Goal: Task Accomplishment & Management: Complete application form

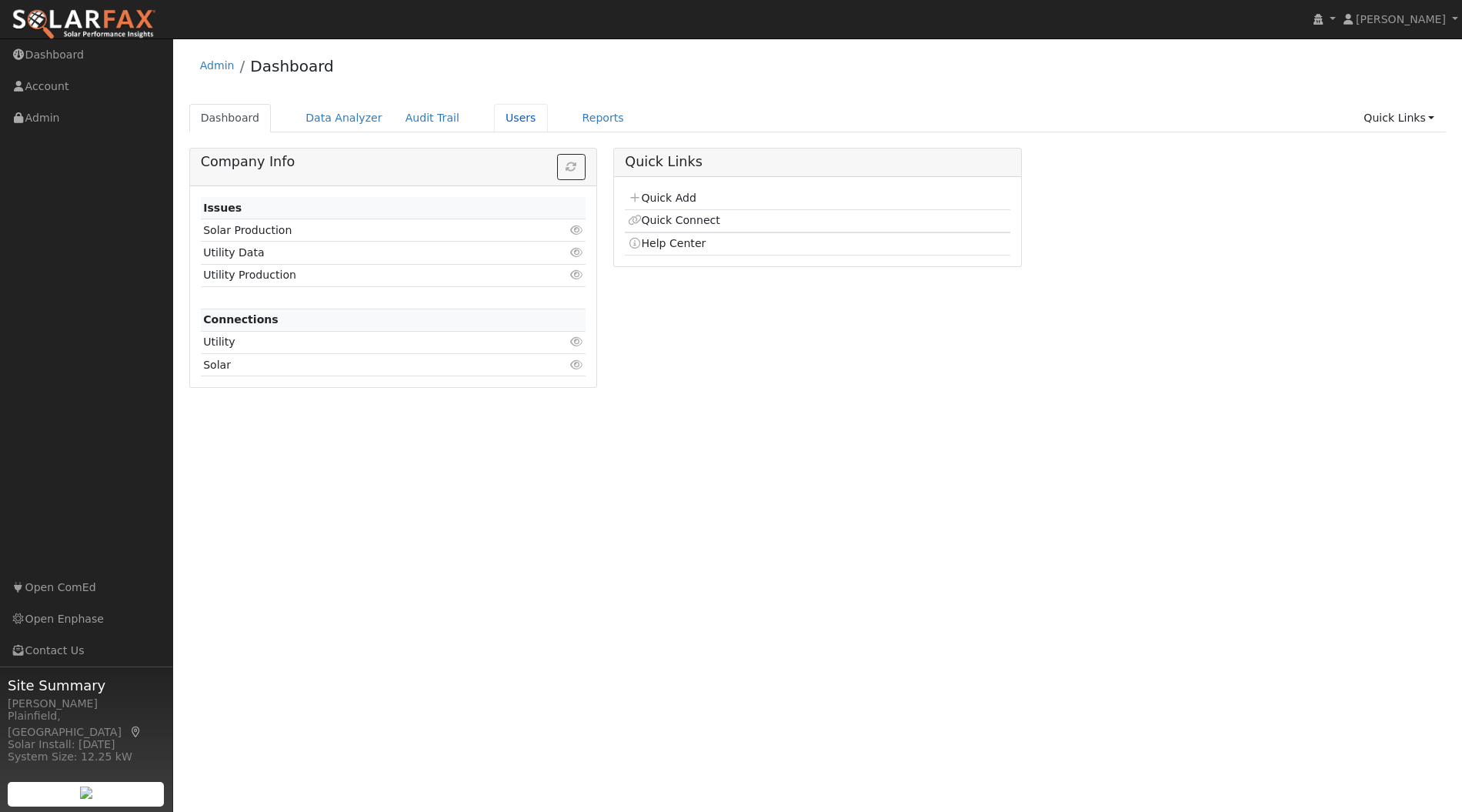
click at [494, 116] on link "Users" at bounding box center [521, 118] width 54 height 29
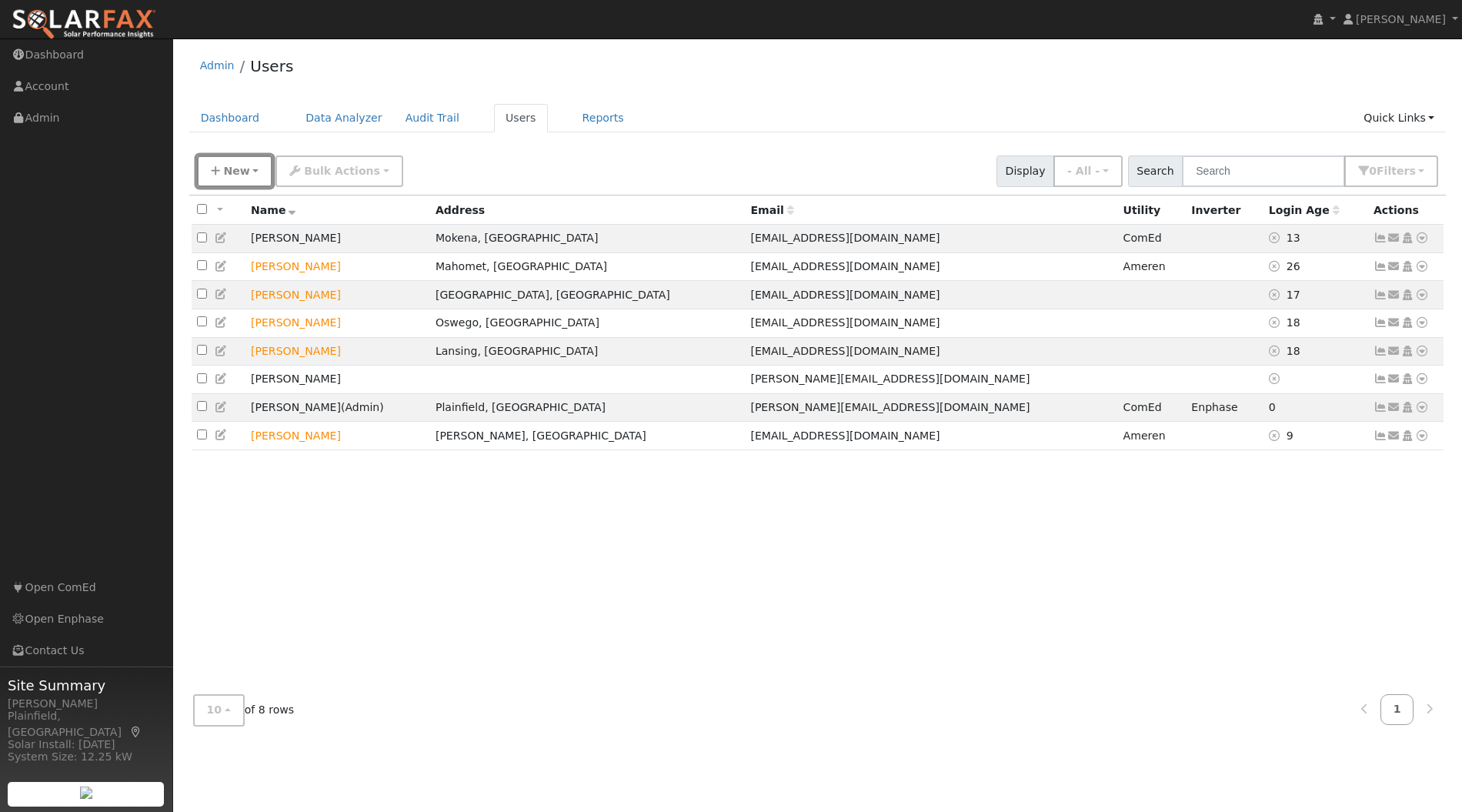
click at [246, 168] on button "New" at bounding box center [235, 171] width 76 height 31
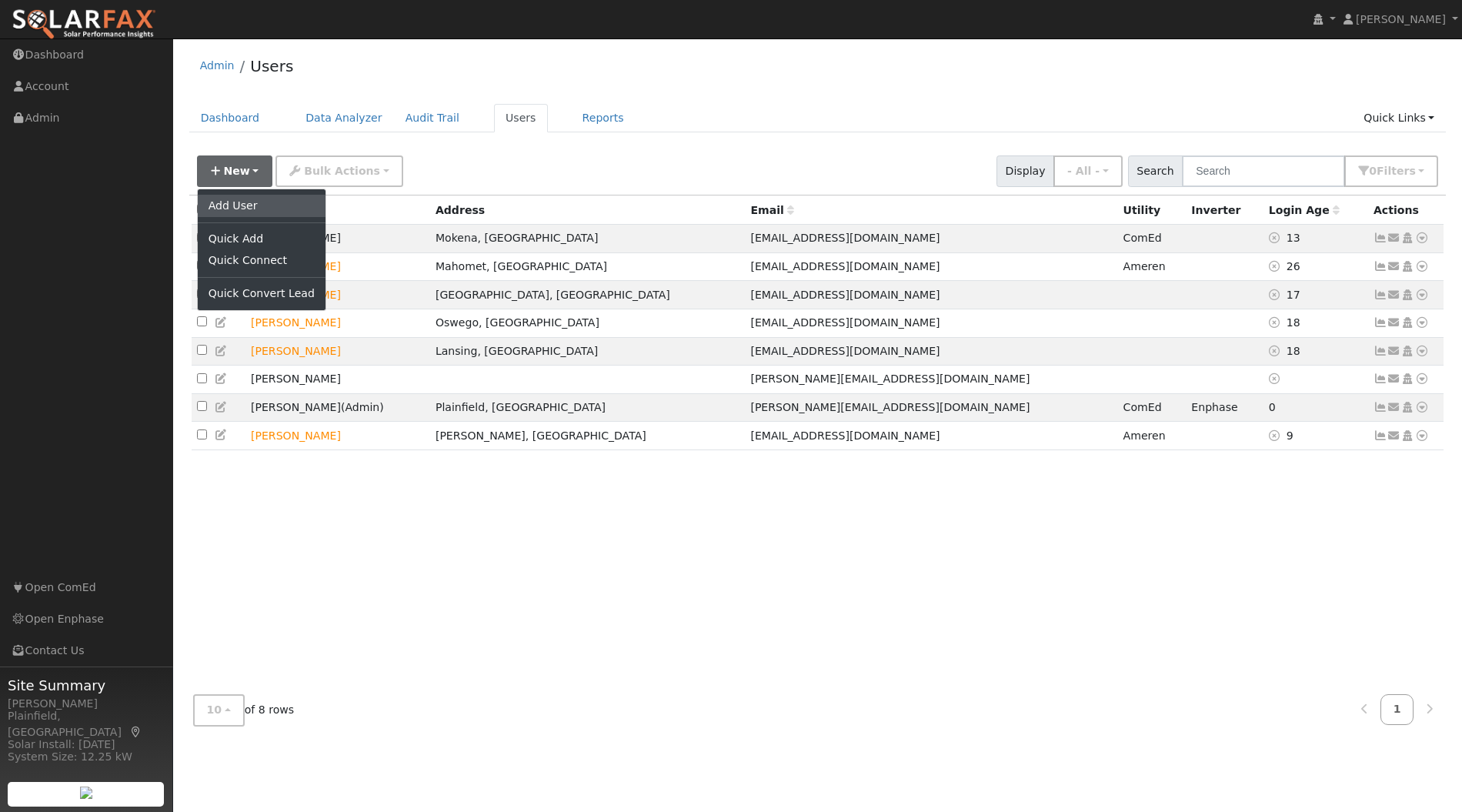
click at [251, 203] on link "Add User" at bounding box center [261, 205] width 128 height 22
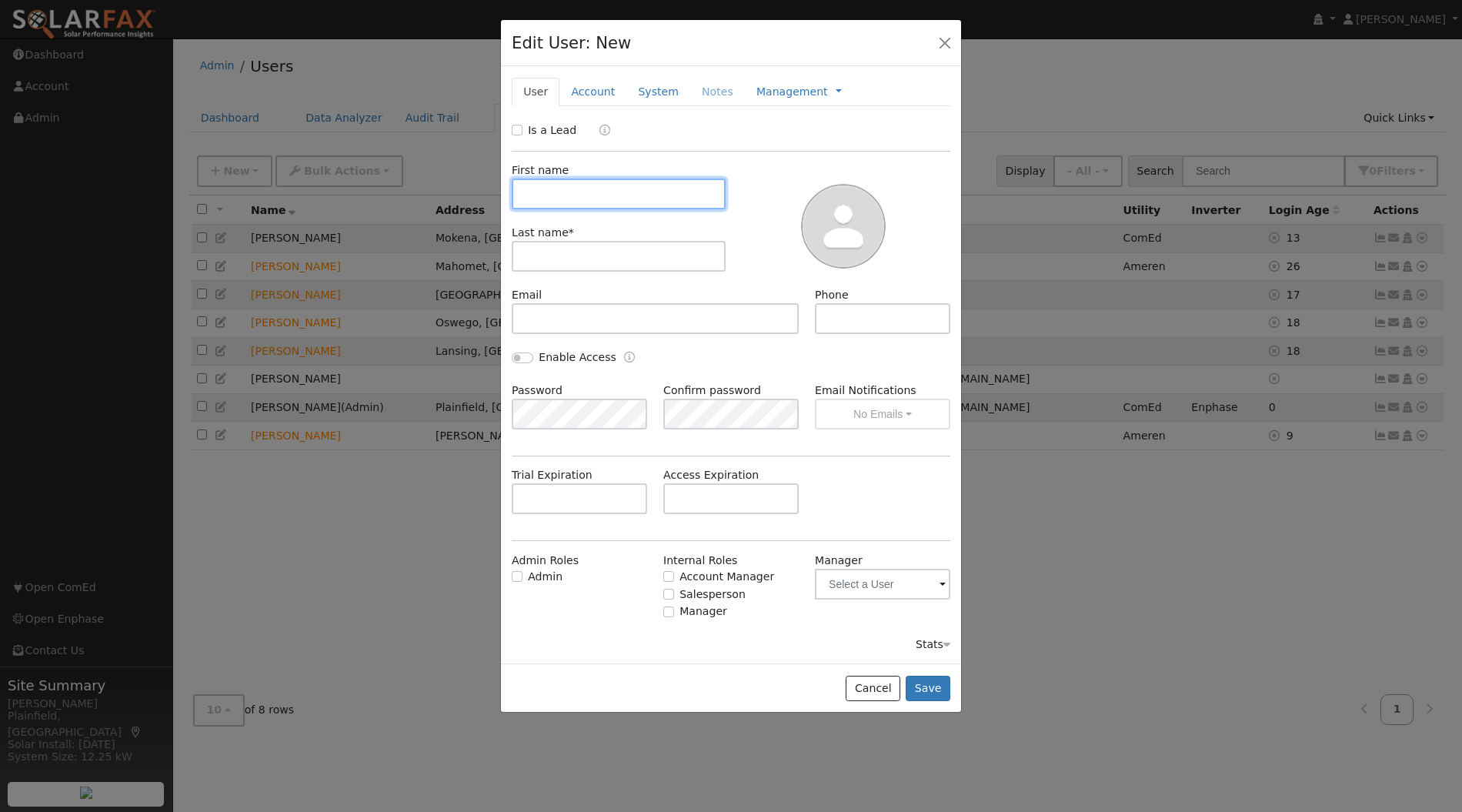
paste input "Barb Steele"
type input "Barb Steele"
click at [555, 250] on input "text" at bounding box center [618, 256] width 214 height 31
paste input "Barb Steele"
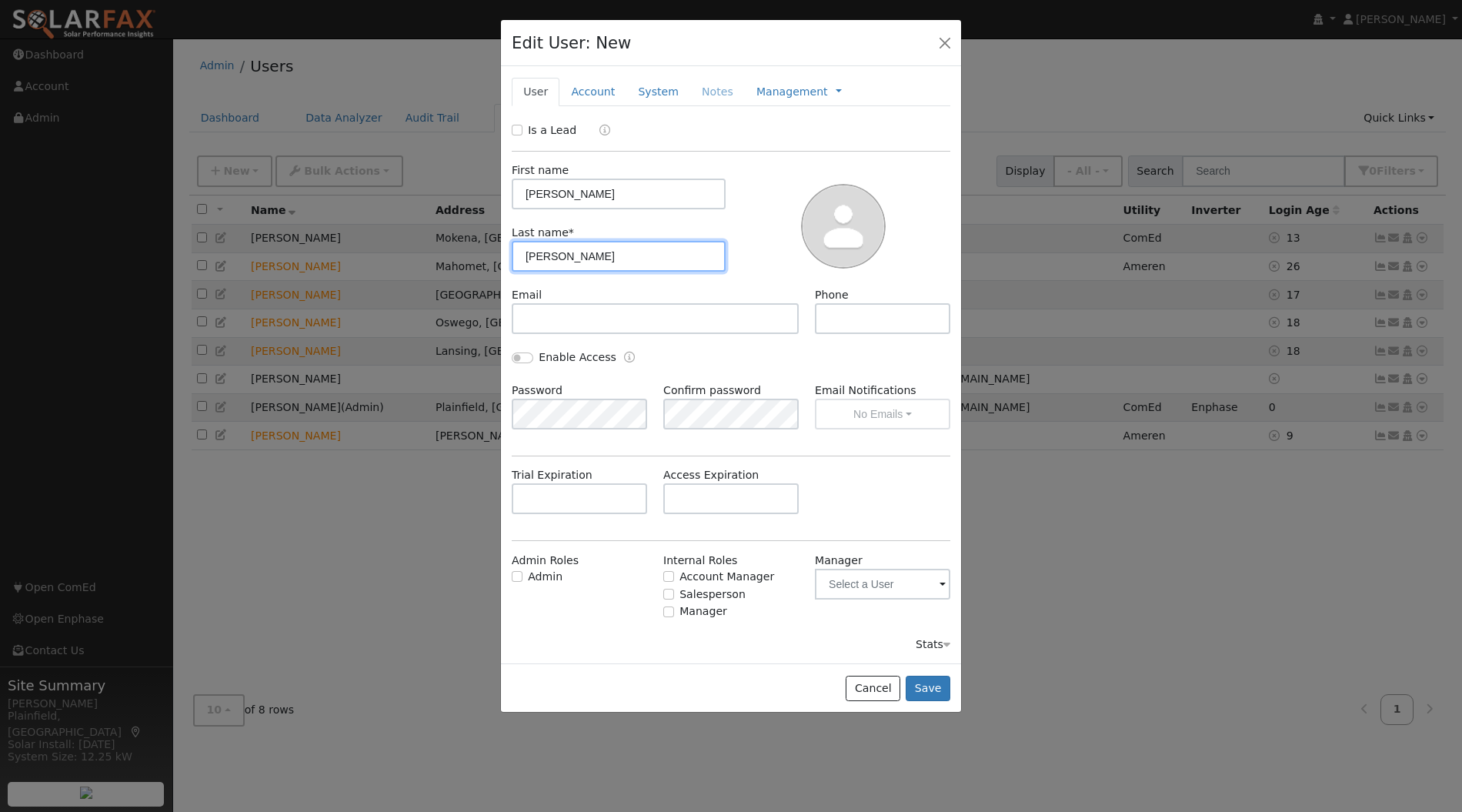
click at [549, 256] on input "Barb Steele" at bounding box center [618, 256] width 214 height 31
type input "Steele"
click at [554, 190] on input "Barb Steele" at bounding box center [618, 193] width 214 height 31
drag, startPoint x: 554, startPoint y: 189, endPoint x: 604, endPoint y: 184, distance: 50.2
click at [604, 184] on input "Barb Steele" at bounding box center [618, 193] width 214 height 31
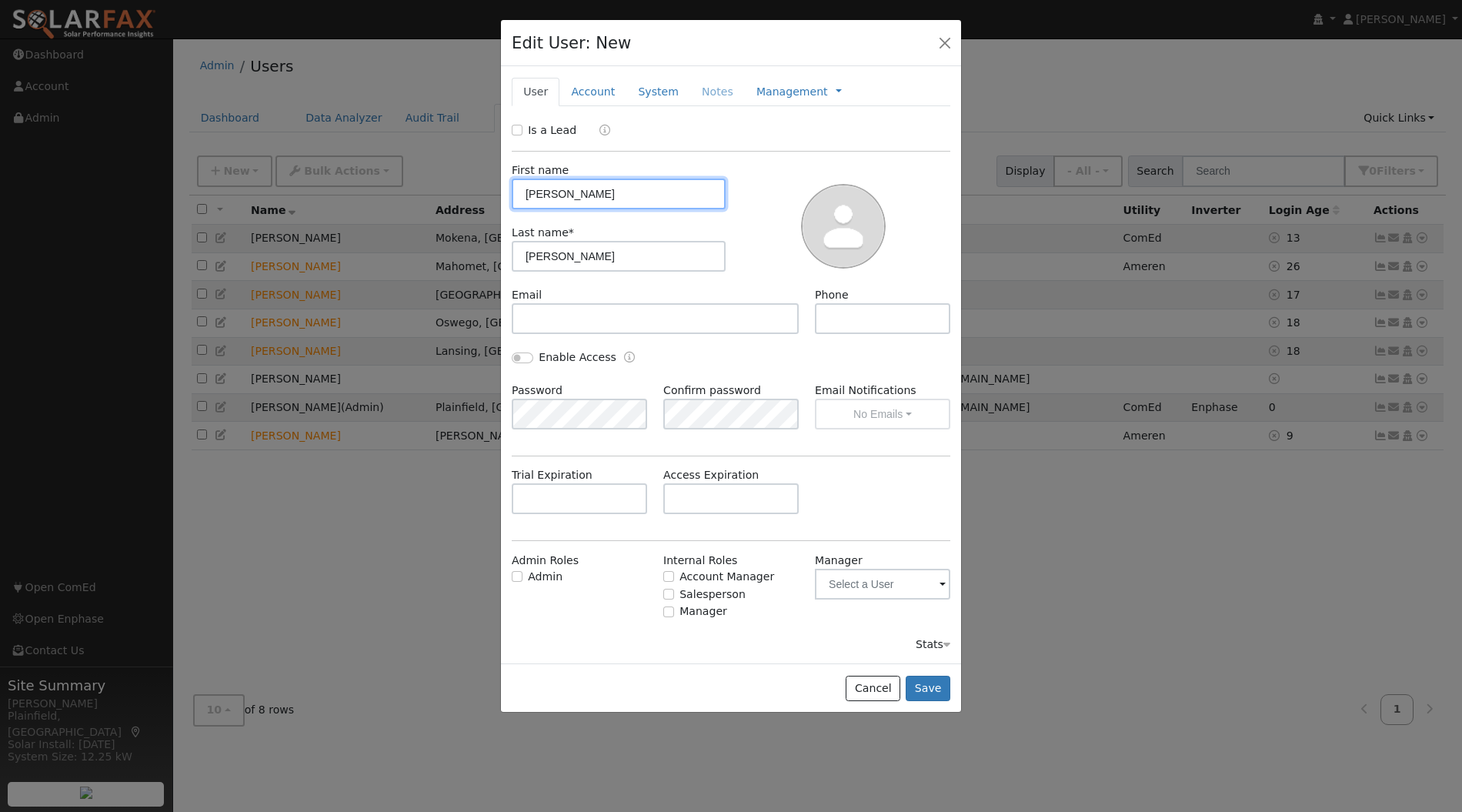
type input "Barb"
click at [626, 315] on input "text" at bounding box center [655, 318] width 287 height 31
paste input "Barbsteele321@yahoo.com"
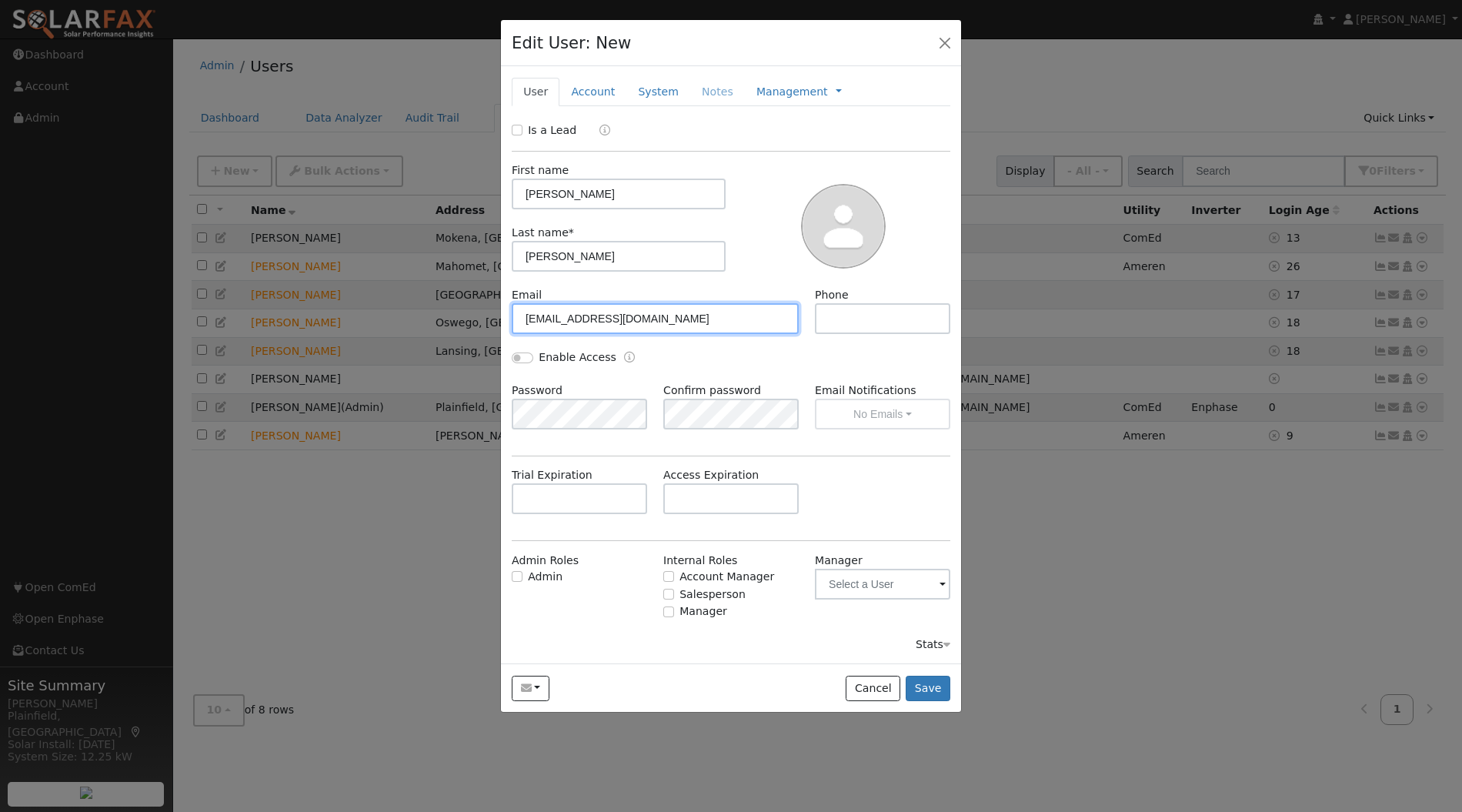
type input "Barbsteele321@yahoo.com"
click at [826, 306] on input "text" at bounding box center [882, 318] width 135 height 31
paste input "5733824099"
type input "5733824099"
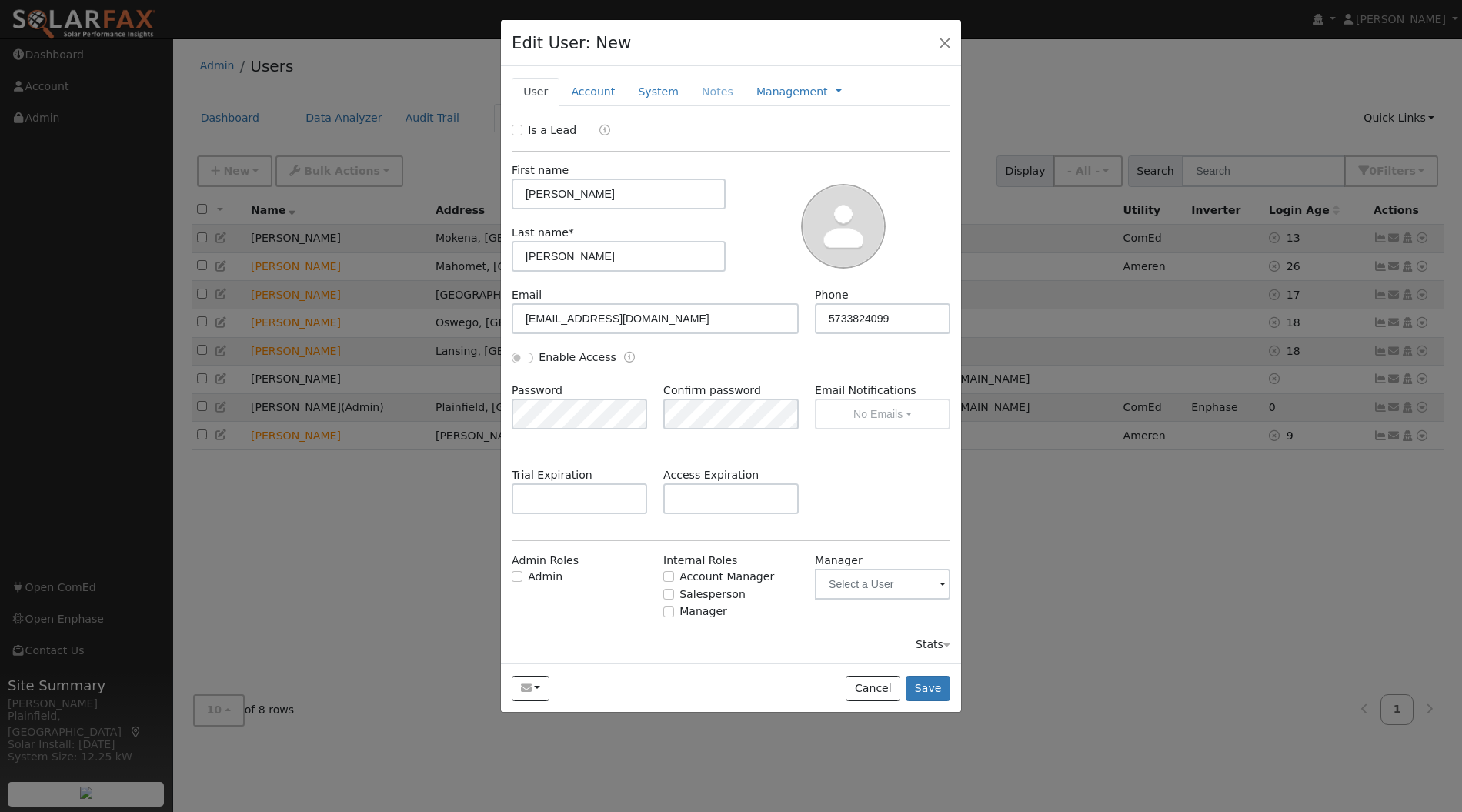
click at [603, 93] on link "Account" at bounding box center [593, 92] width 67 height 29
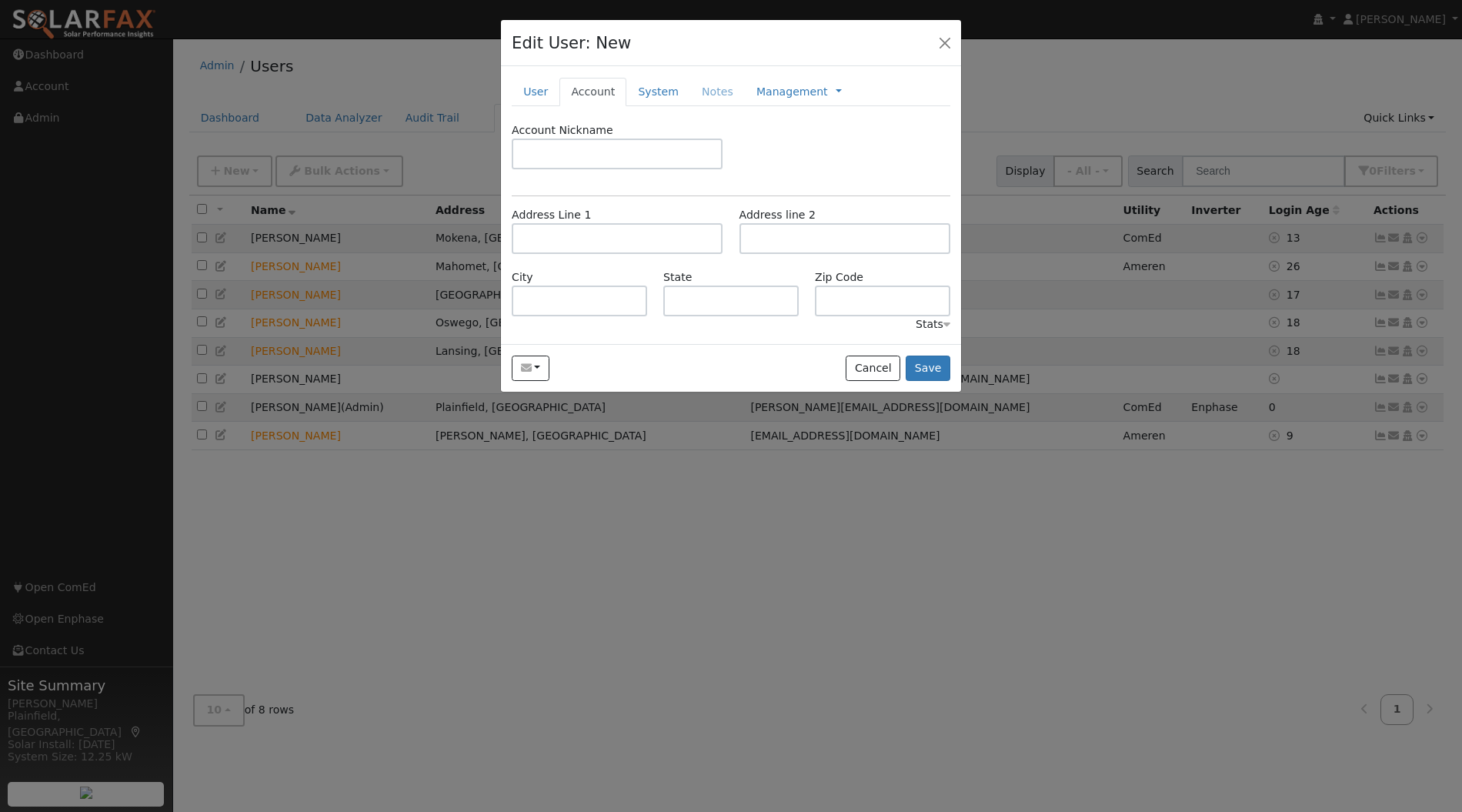
click at [655, 93] on link "System" at bounding box center [658, 92] width 64 height 29
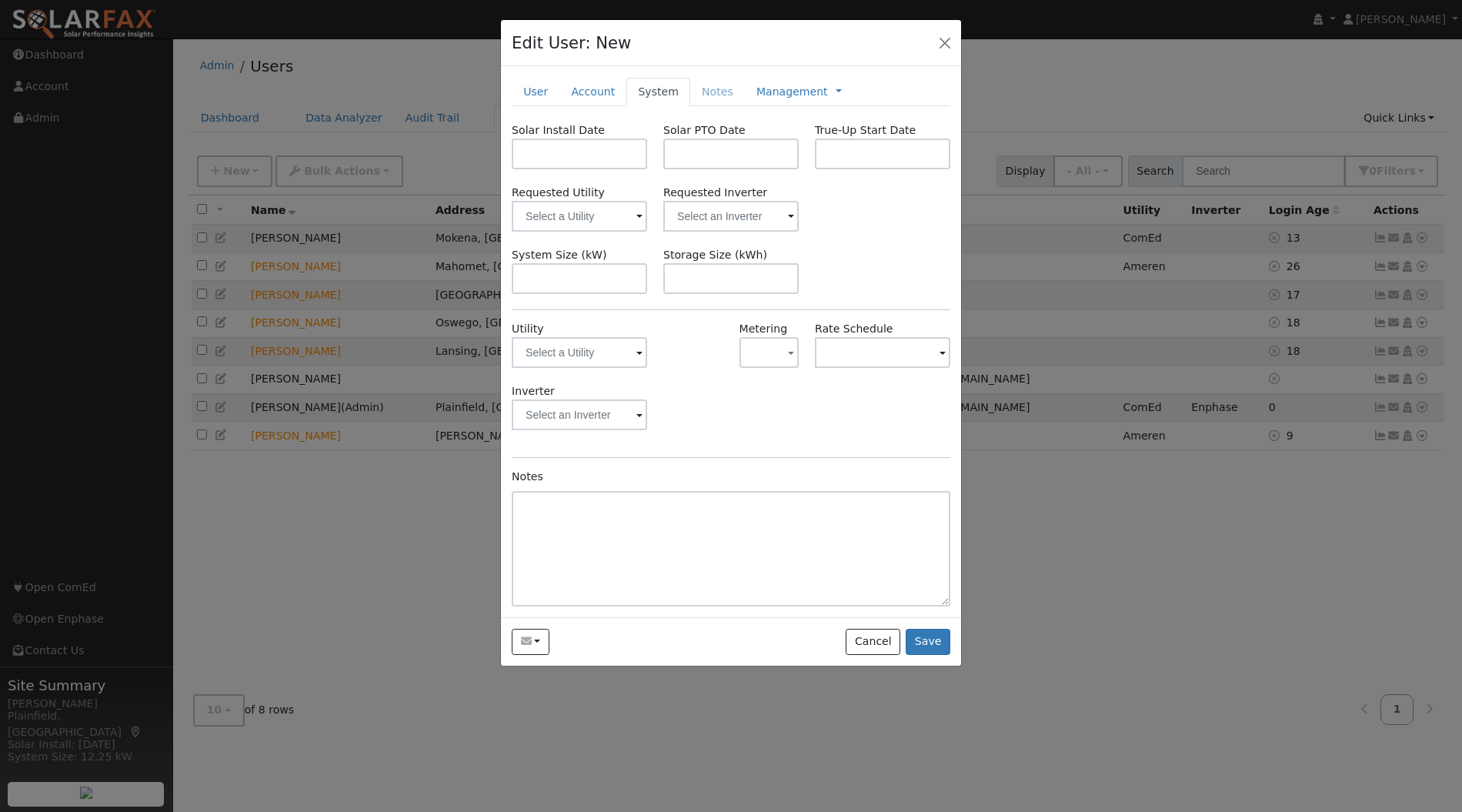
click at [575, 99] on link "Account" at bounding box center [593, 92] width 67 height 29
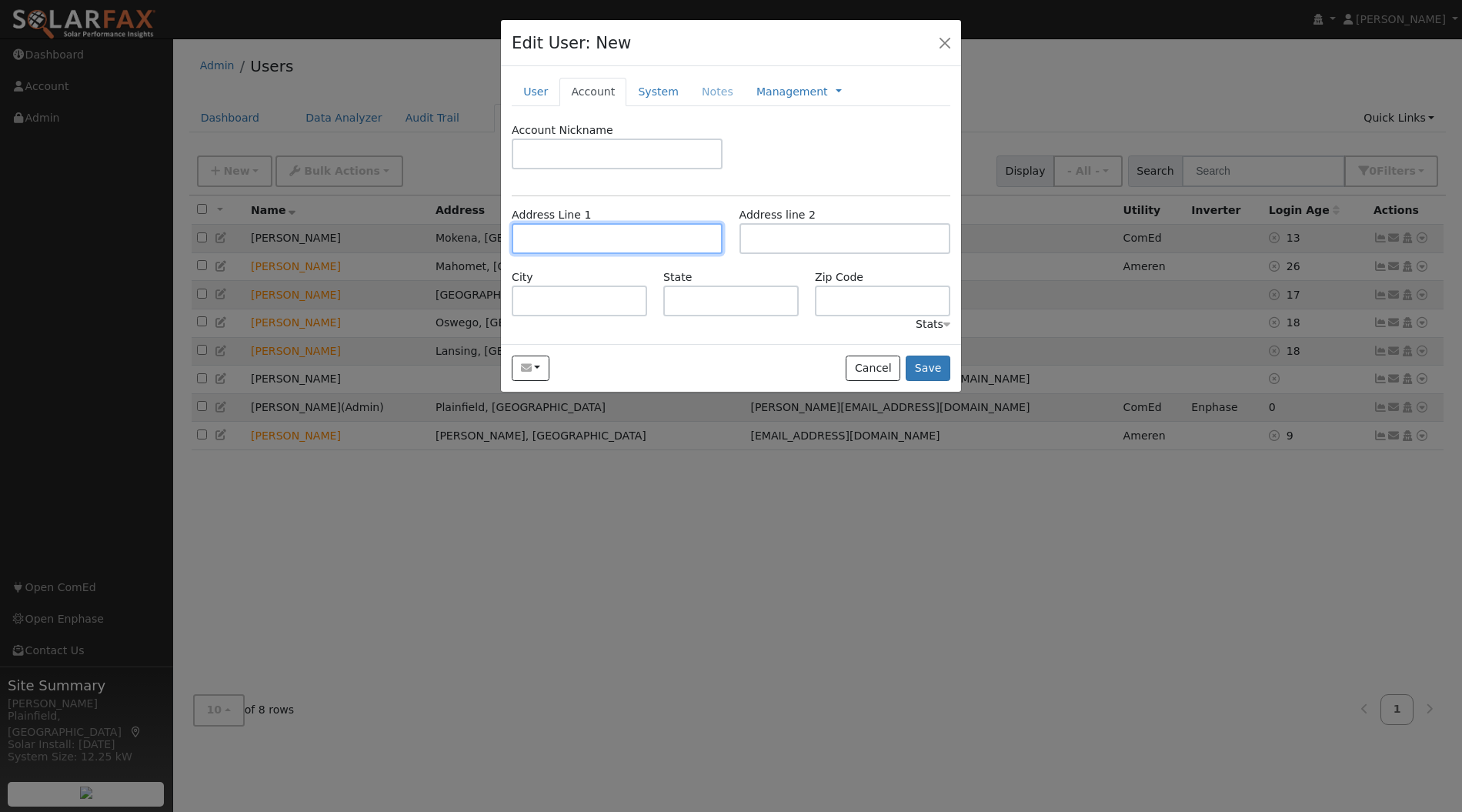
click at [612, 224] on input "text" at bounding box center [617, 238] width 210 height 31
paste input "321 Sutton Ln"
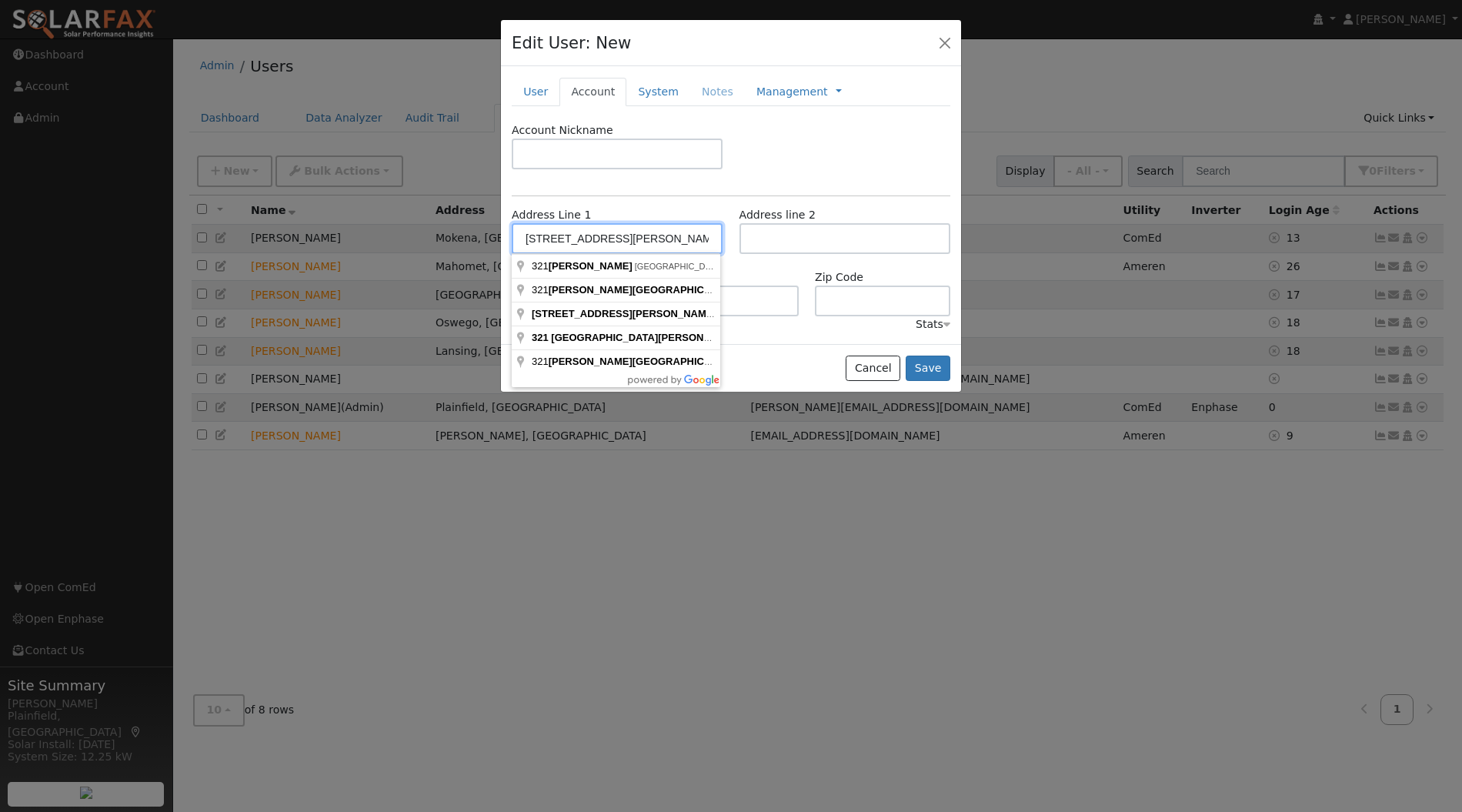
type input "321 Sutton Ln"
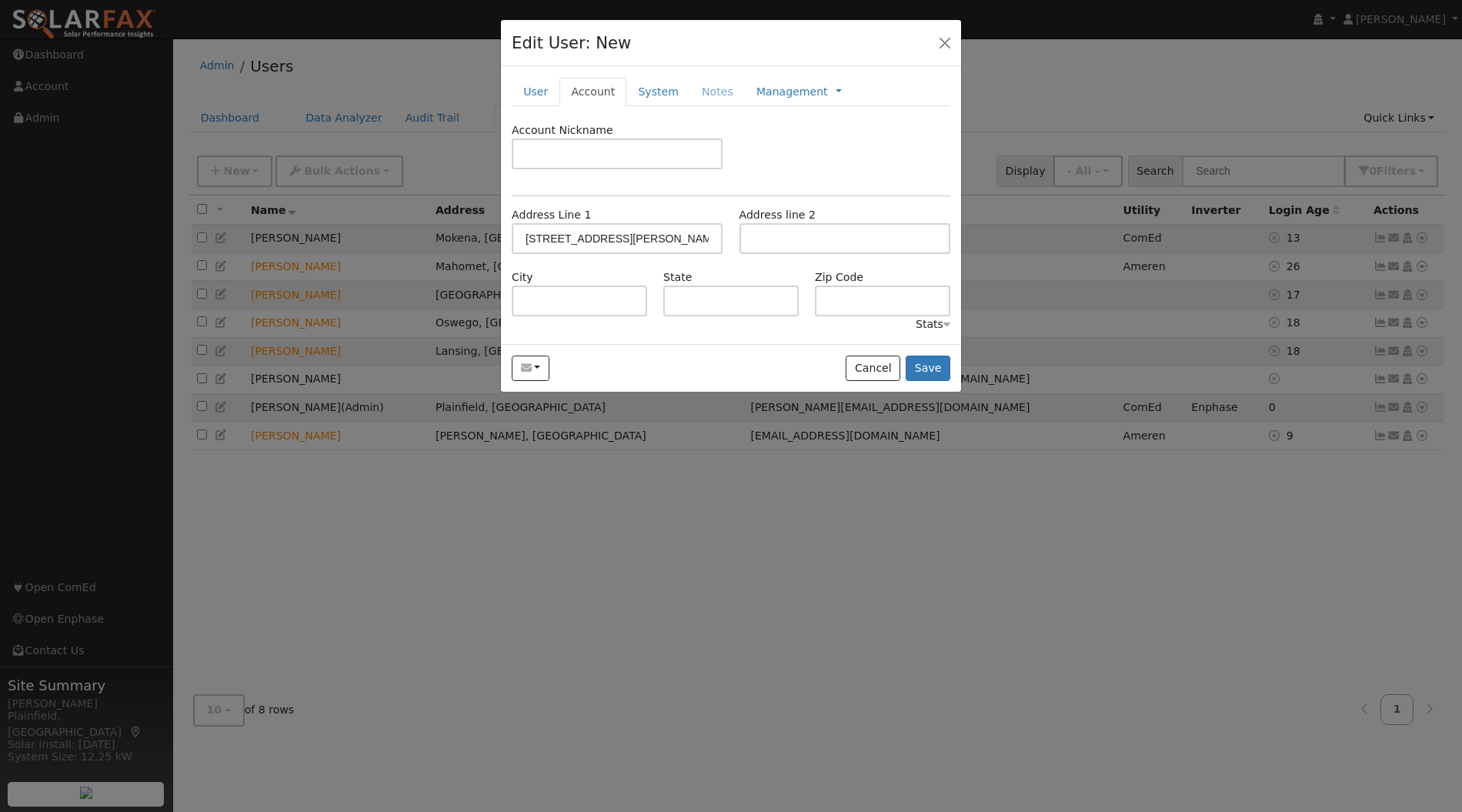
click at [700, 203] on div "Account Nickname Address Line 1 321 Sutton Ln Address line 2 City State Zip Cod…" at bounding box center [731, 227] width 438 height 210
click at [586, 294] on input "text" at bounding box center [579, 300] width 135 height 31
paste input "Thebes"
type input "Thebes"
click at [692, 301] on input "text" at bounding box center [731, 300] width 135 height 31
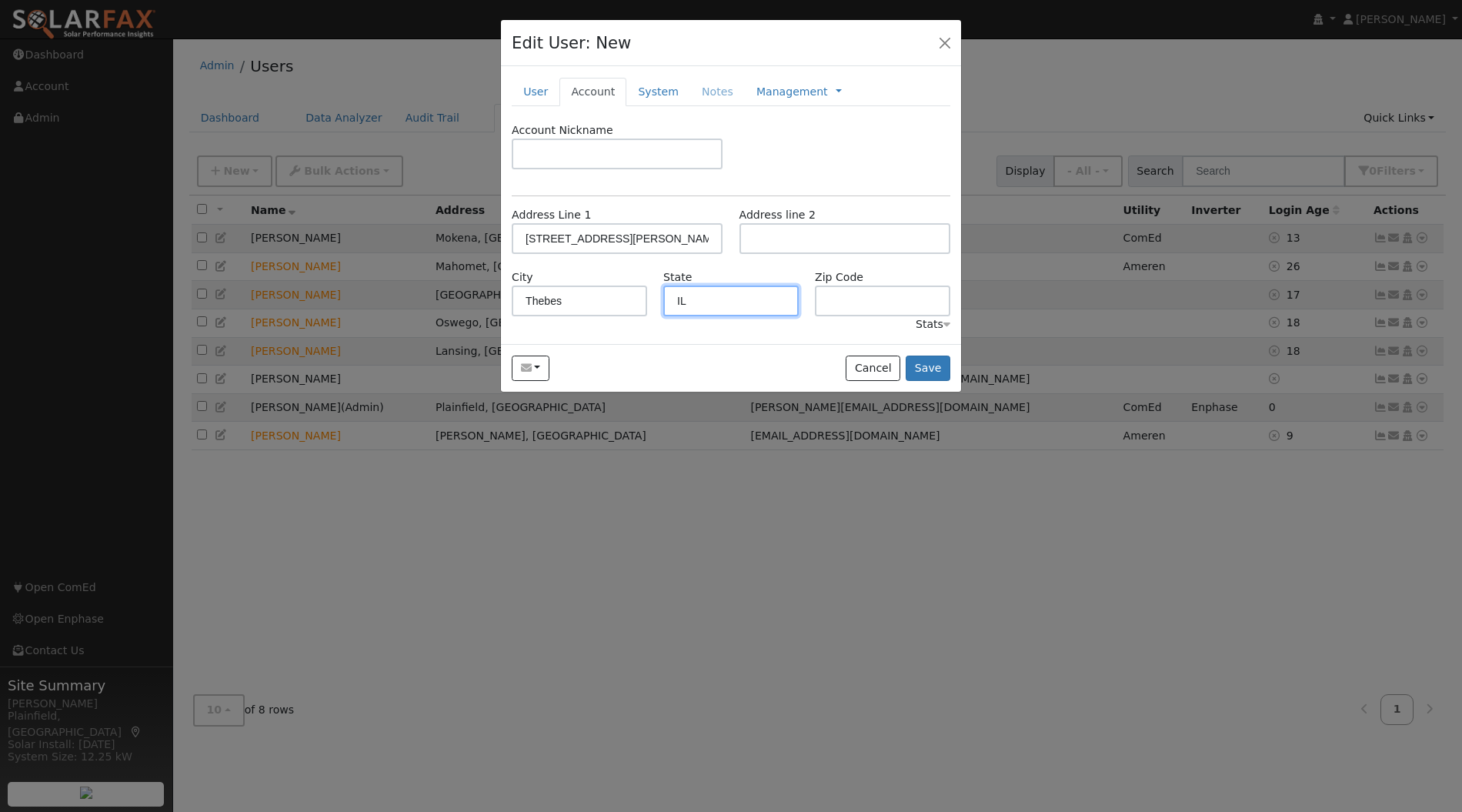
type input "IL"
click at [846, 308] on input "text" at bounding box center [882, 300] width 135 height 31
paste input "62990"
type input "62990"
click at [922, 366] on button "Save" at bounding box center [928, 368] width 45 height 26
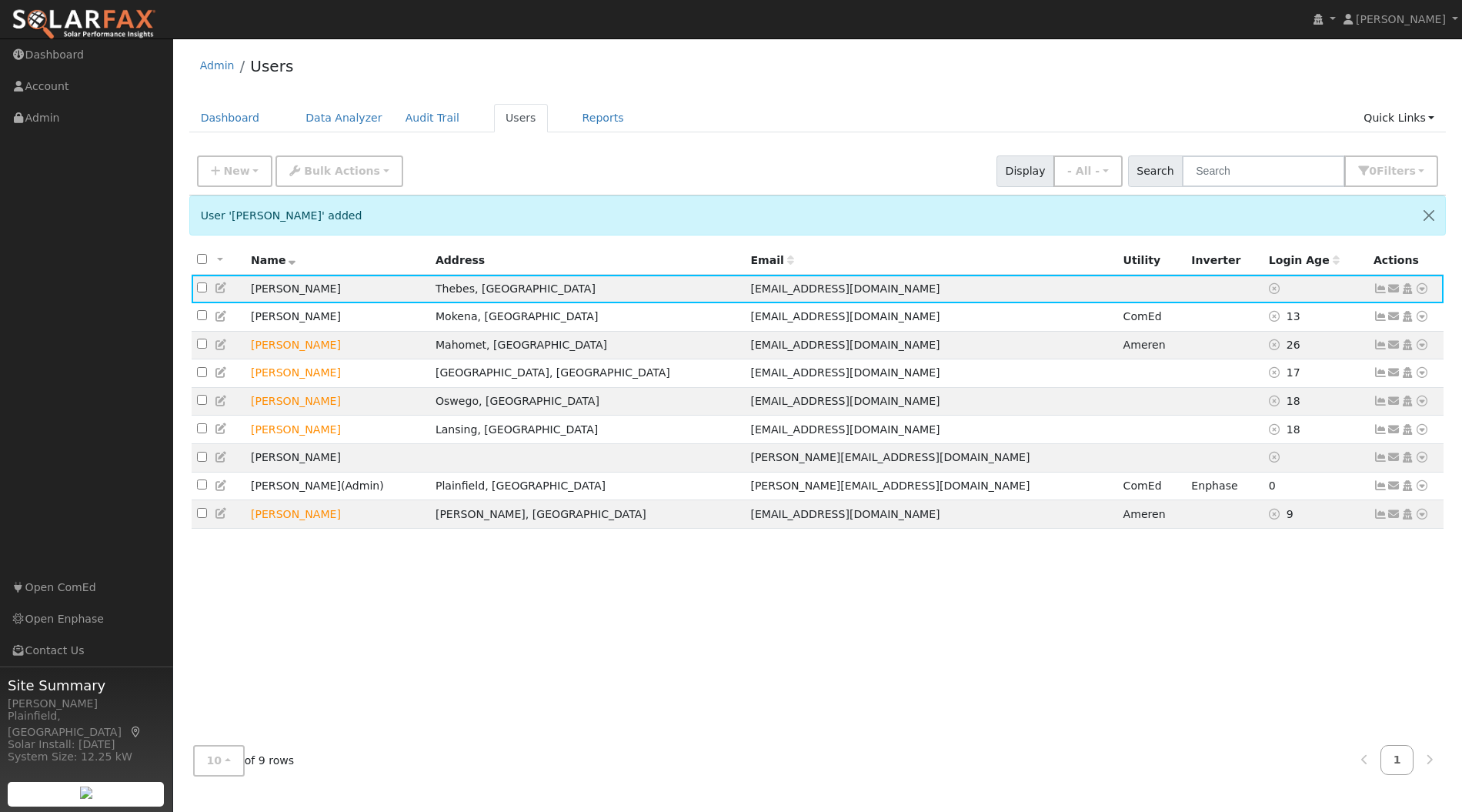
click at [1422, 286] on icon at bounding box center [1423, 288] width 14 height 10
click at [1396, 288] on icon at bounding box center [1395, 288] width 14 height 10
click at [0, 0] on link "Sharing Data for Solar / Battery Proposal" at bounding box center [0, 0] width 0 height 0
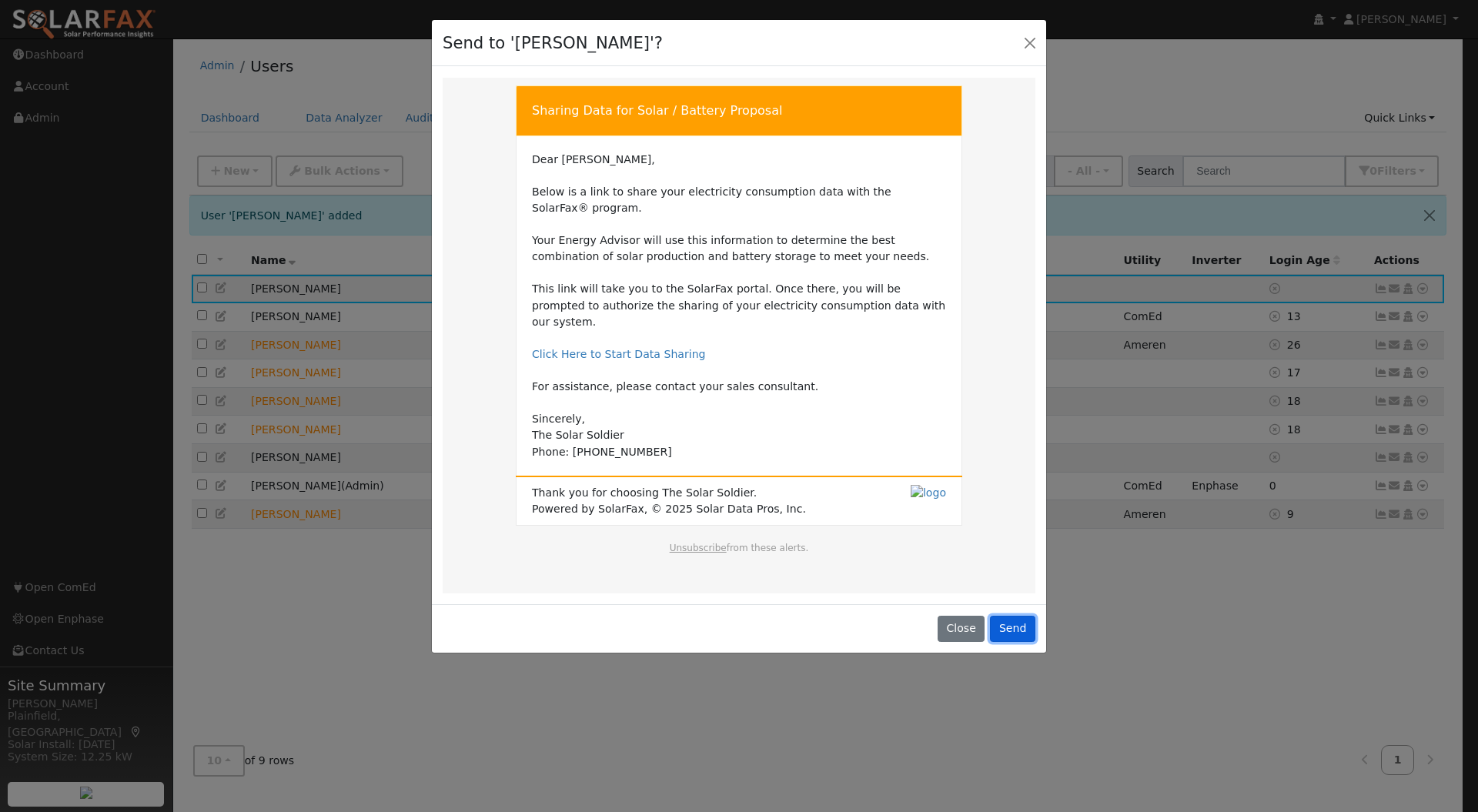
click at [1018, 616] on button "Send" at bounding box center [1012, 629] width 45 height 26
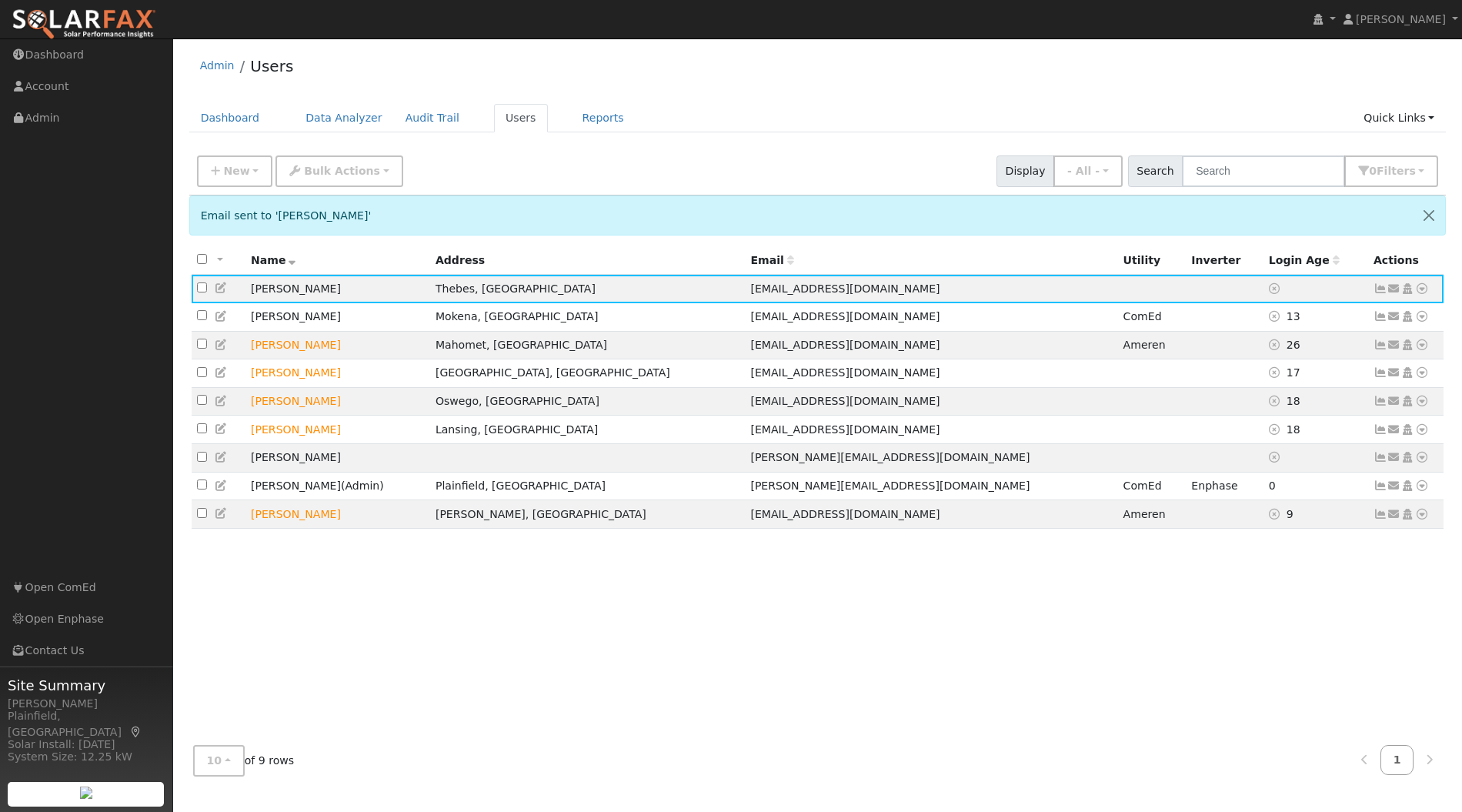
click at [1393, 283] on icon at bounding box center [1395, 288] width 14 height 10
click at [1338, 311] on link "Send Email..." at bounding box center [1346, 315] width 107 height 22
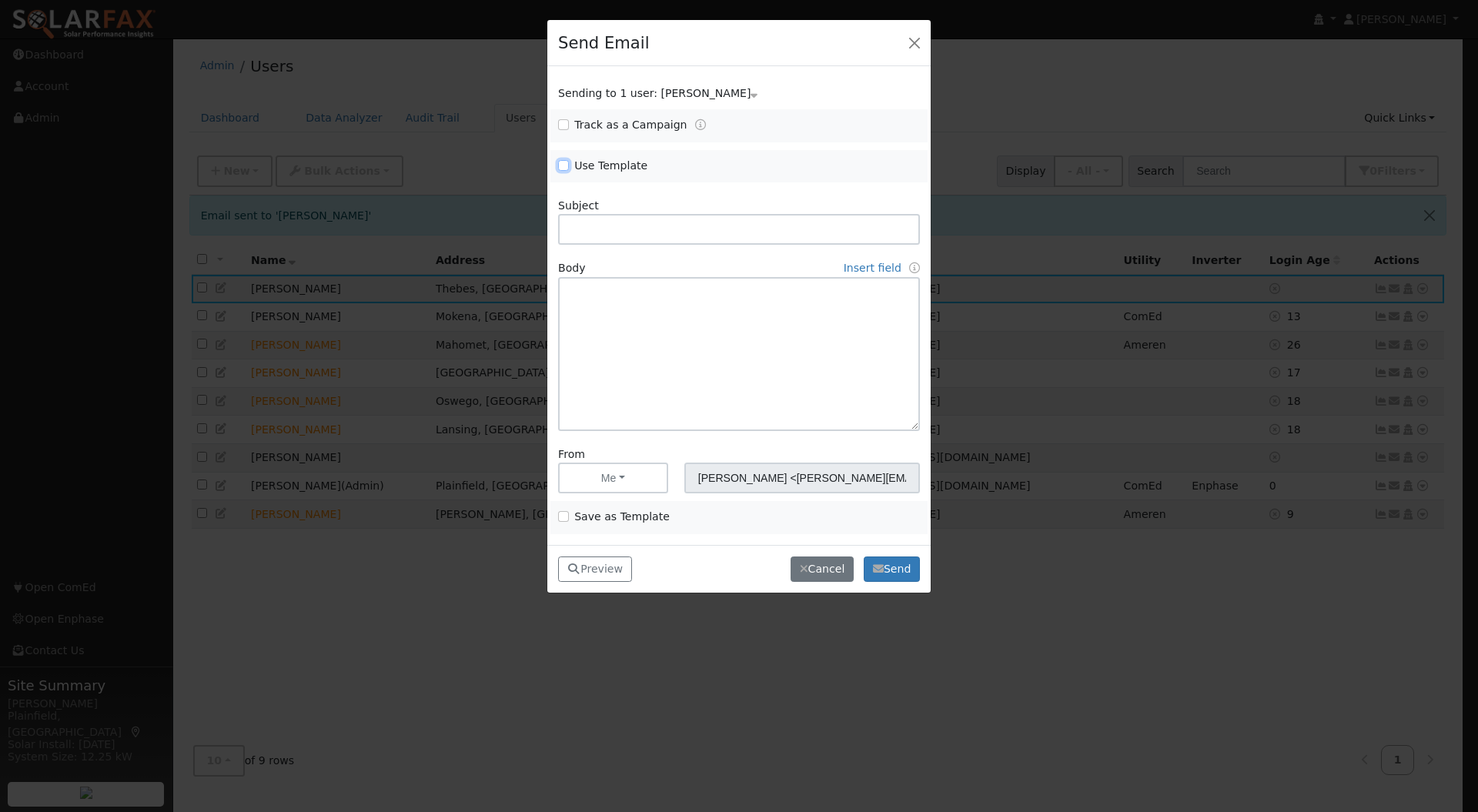
click at [565, 169] on input "Use Template" at bounding box center [563, 165] width 10 height 10
checkbox input "true"
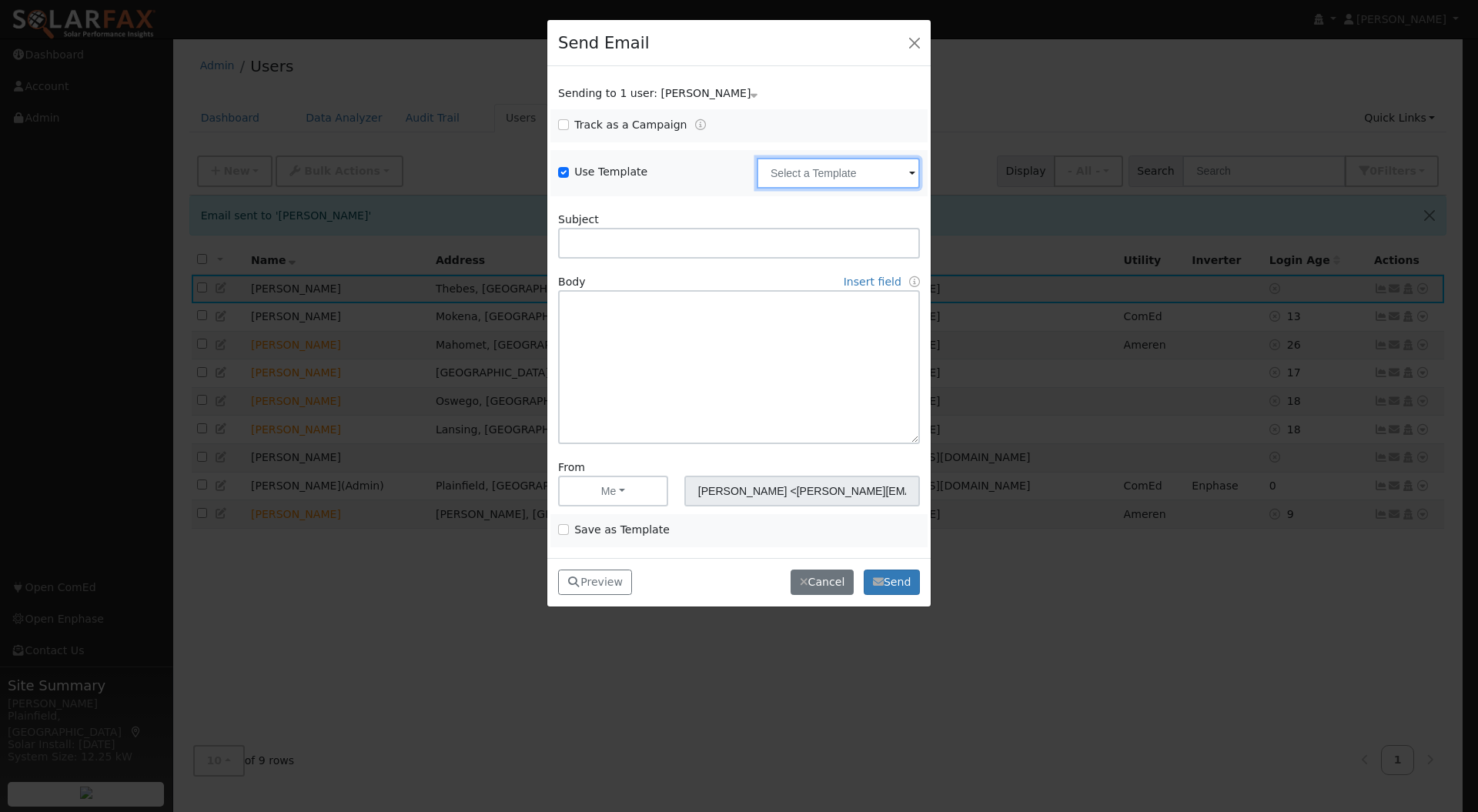
click at [808, 171] on input "text" at bounding box center [838, 173] width 163 height 31
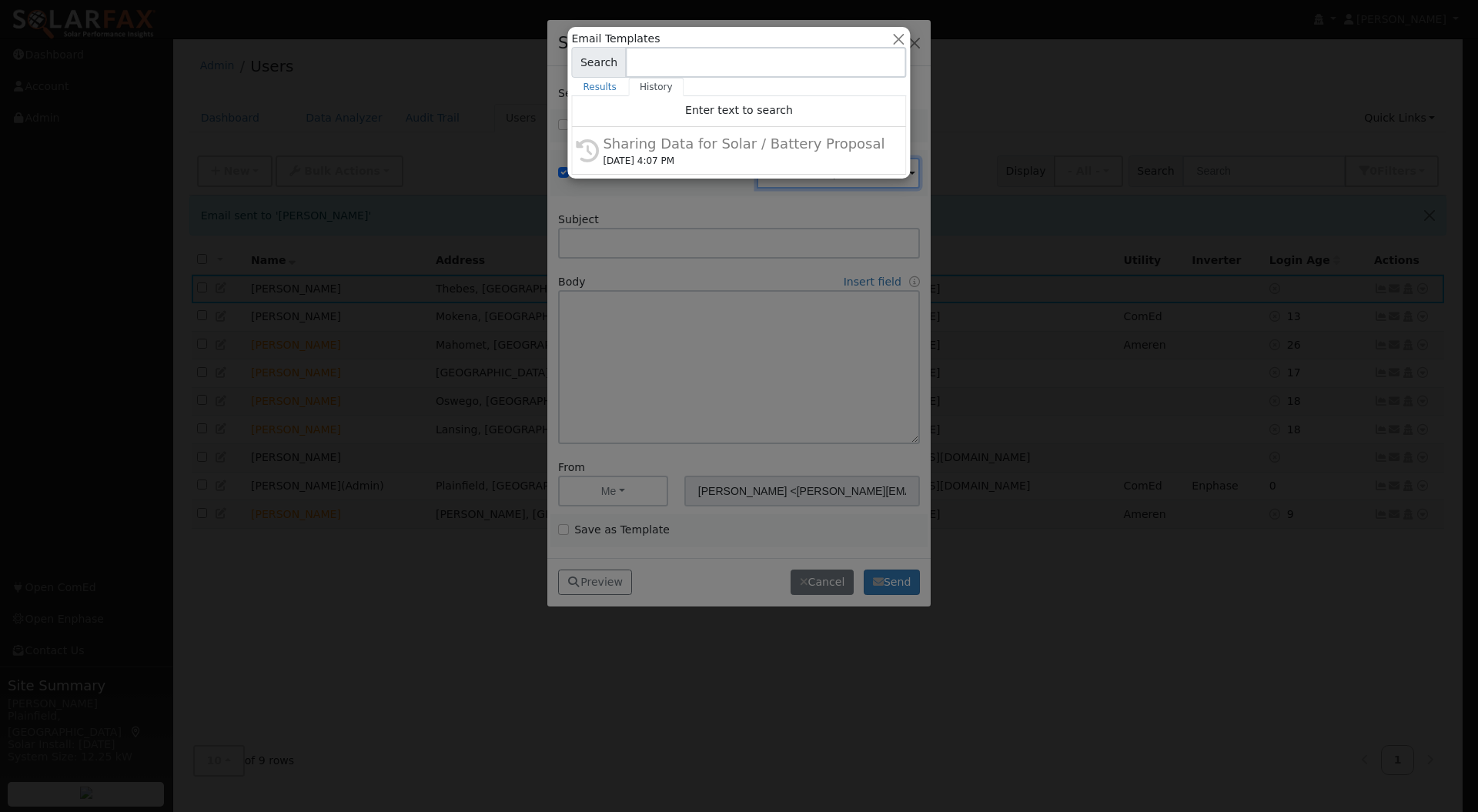
click at [763, 159] on div "08/27/2025 4:07 PM" at bounding box center [745, 161] width 286 height 14
type input "Sharing Data for Solar / Battery Proposal"
type textarea "Dear {user_fname}, Below is a link to share your electricity consumption data w…"
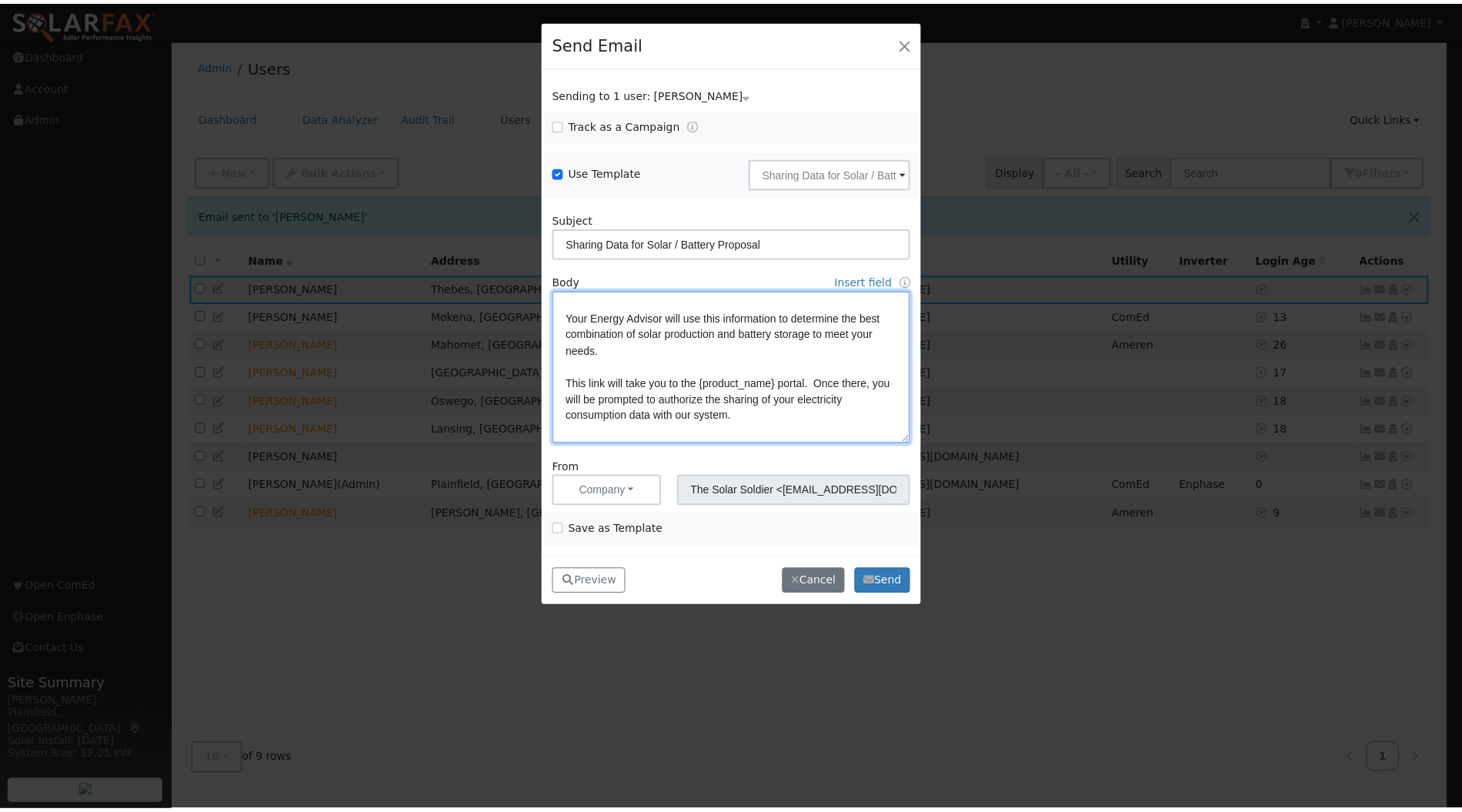
scroll to position [186, 0]
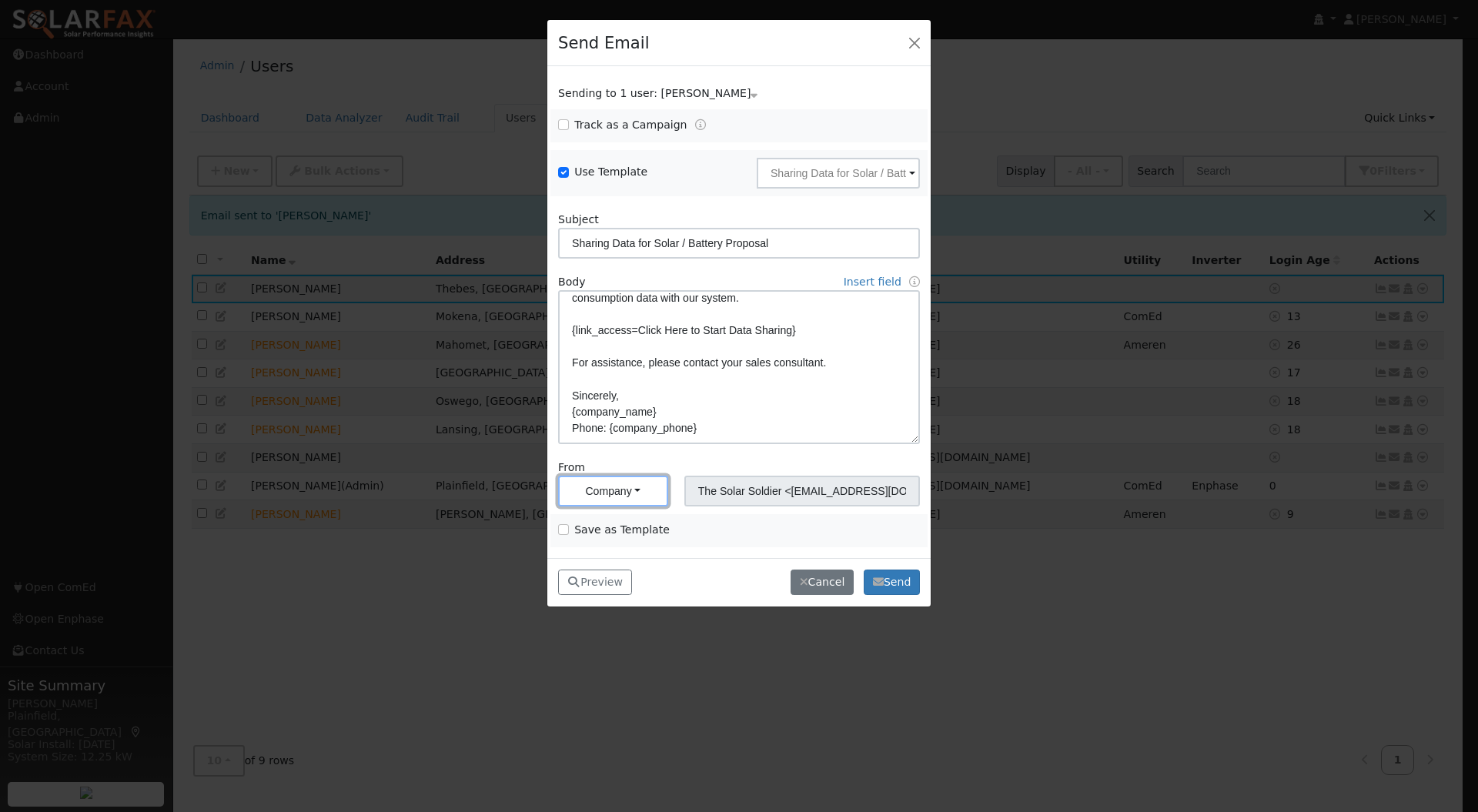
click at [646, 489] on button "Company" at bounding box center [613, 491] width 110 height 31
click at [600, 430] on link "System" at bounding box center [612, 435] width 107 height 22
click at [634, 483] on button "System" at bounding box center [613, 491] width 110 height 31
click at [606, 416] on link "Me" at bounding box center [612, 413] width 107 height 22
type input "Eric Williams Jr <williams@thesolarsoldier.net>"
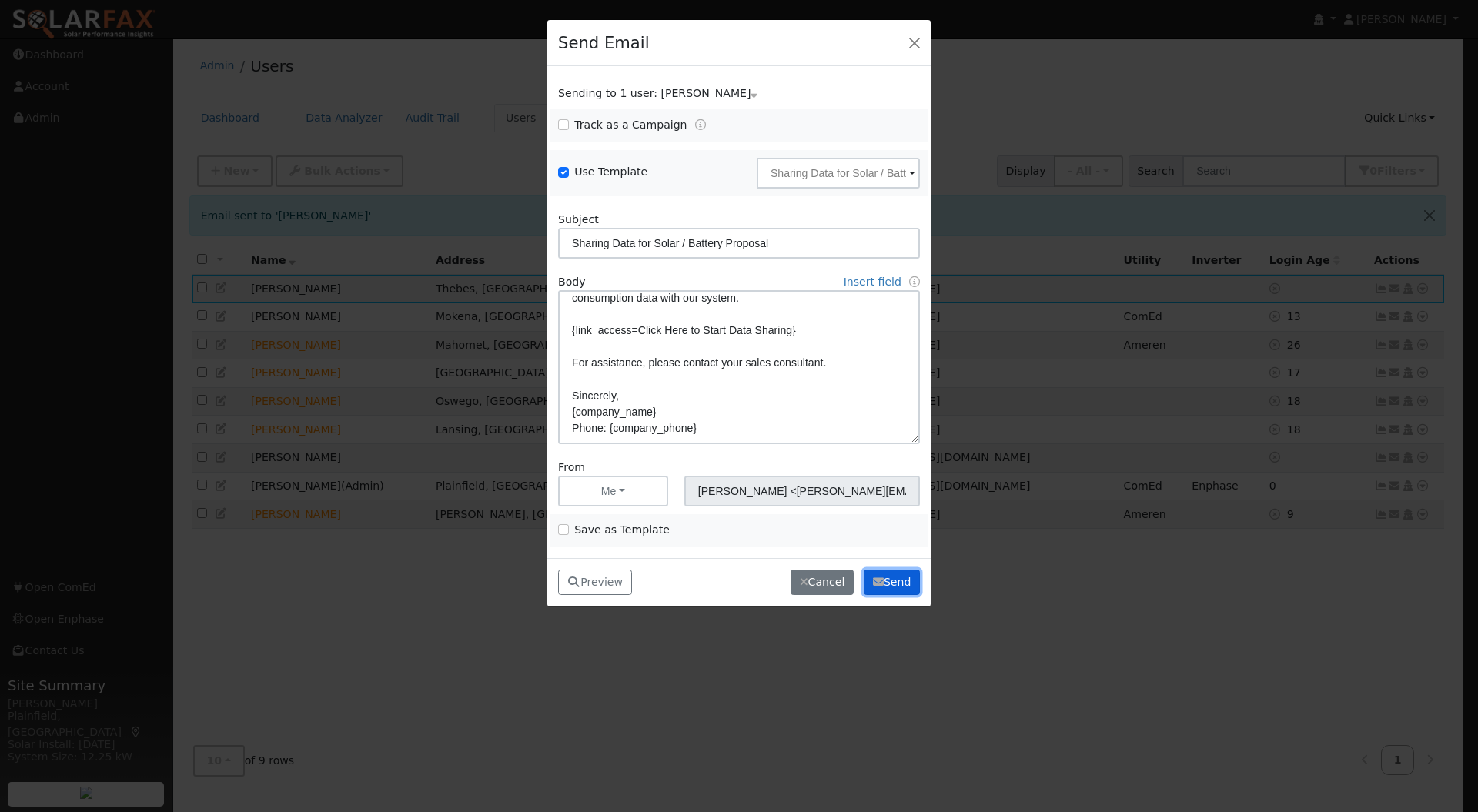
click at [885, 580] on button "Send" at bounding box center [892, 582] width 56 height 26
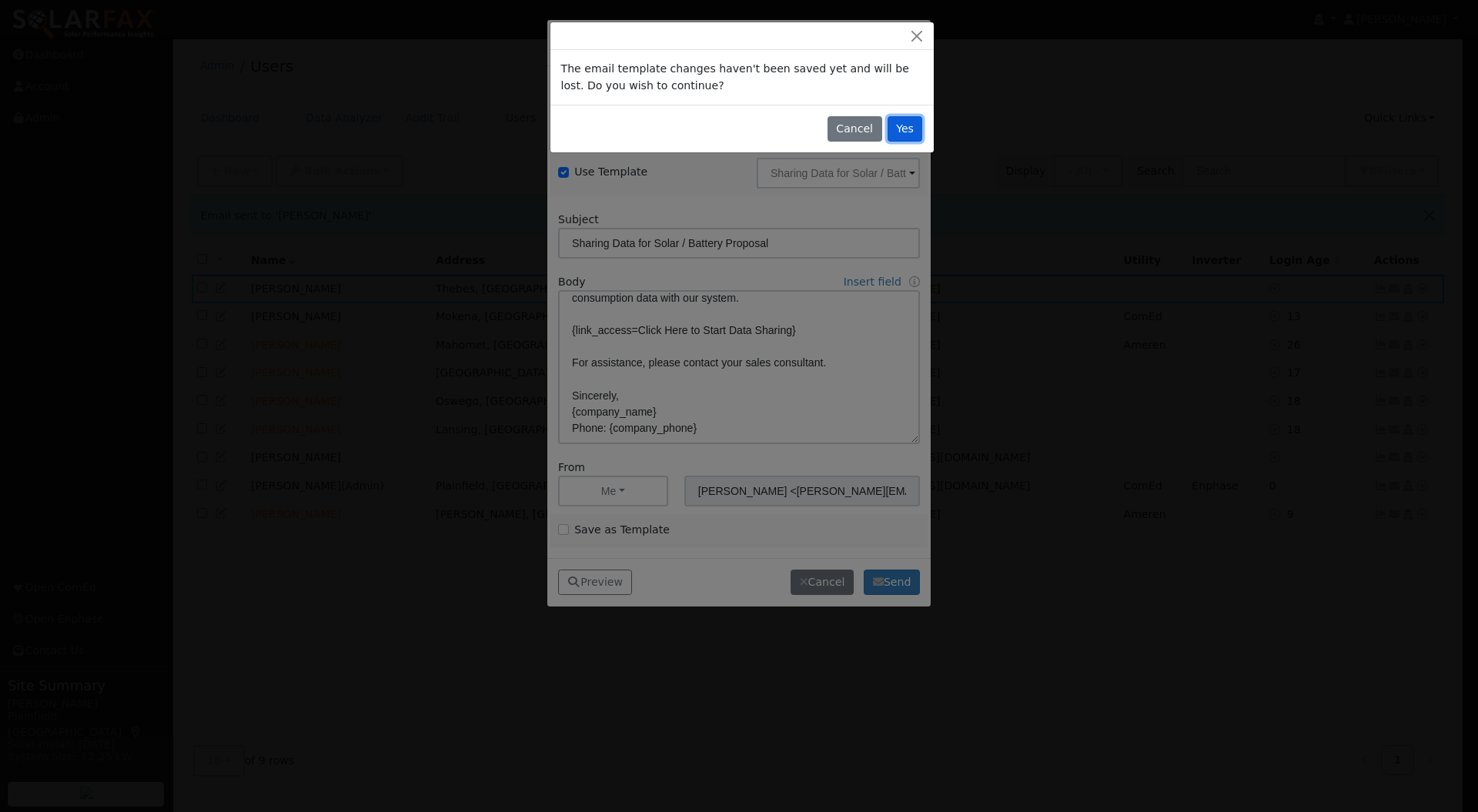
click at [903, 124] on button "Yes" at bounding box center [905, 129] width 36 height 26
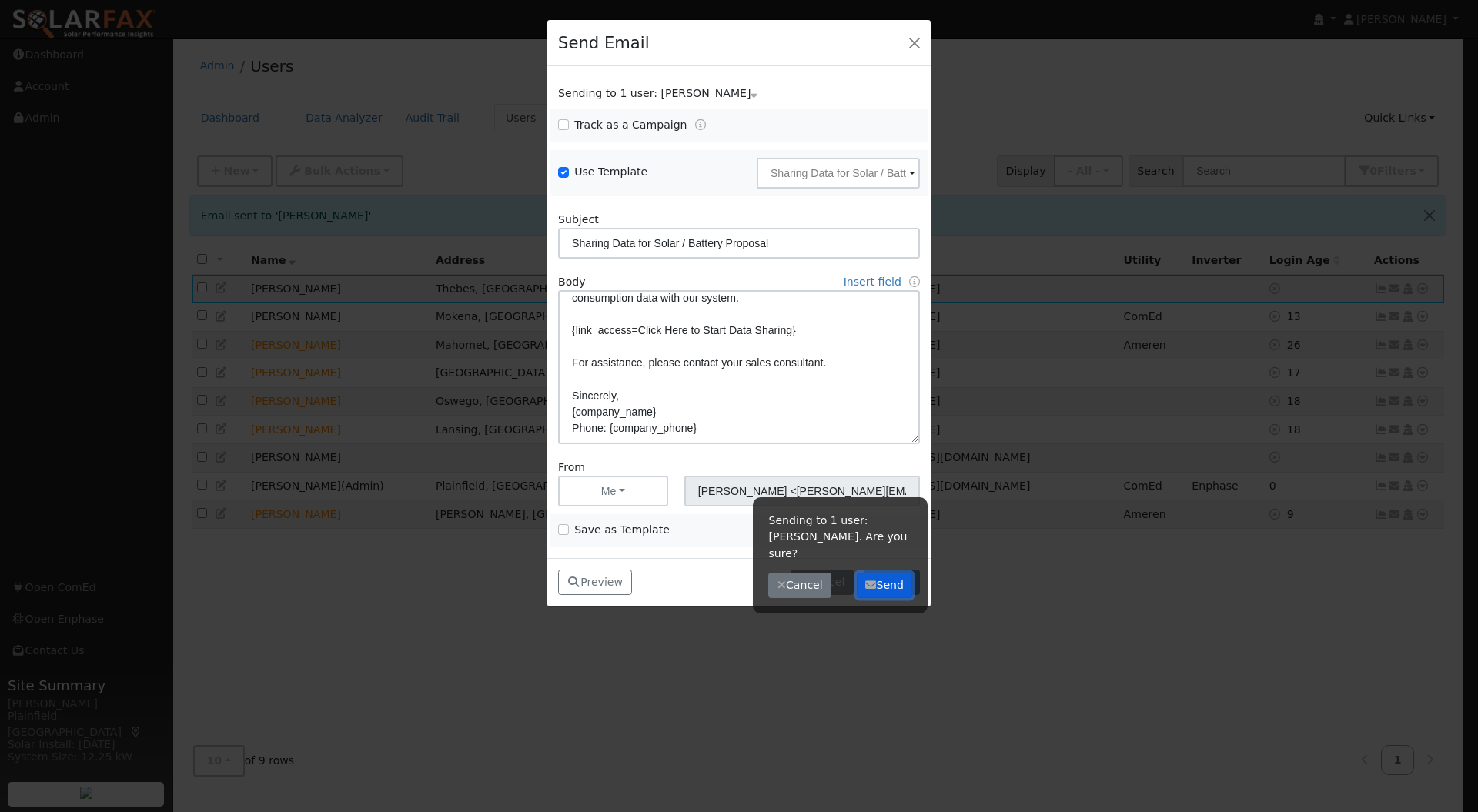
click at [898, 573] on button "Send" at bounding box center [885, 586] width 56 height 26
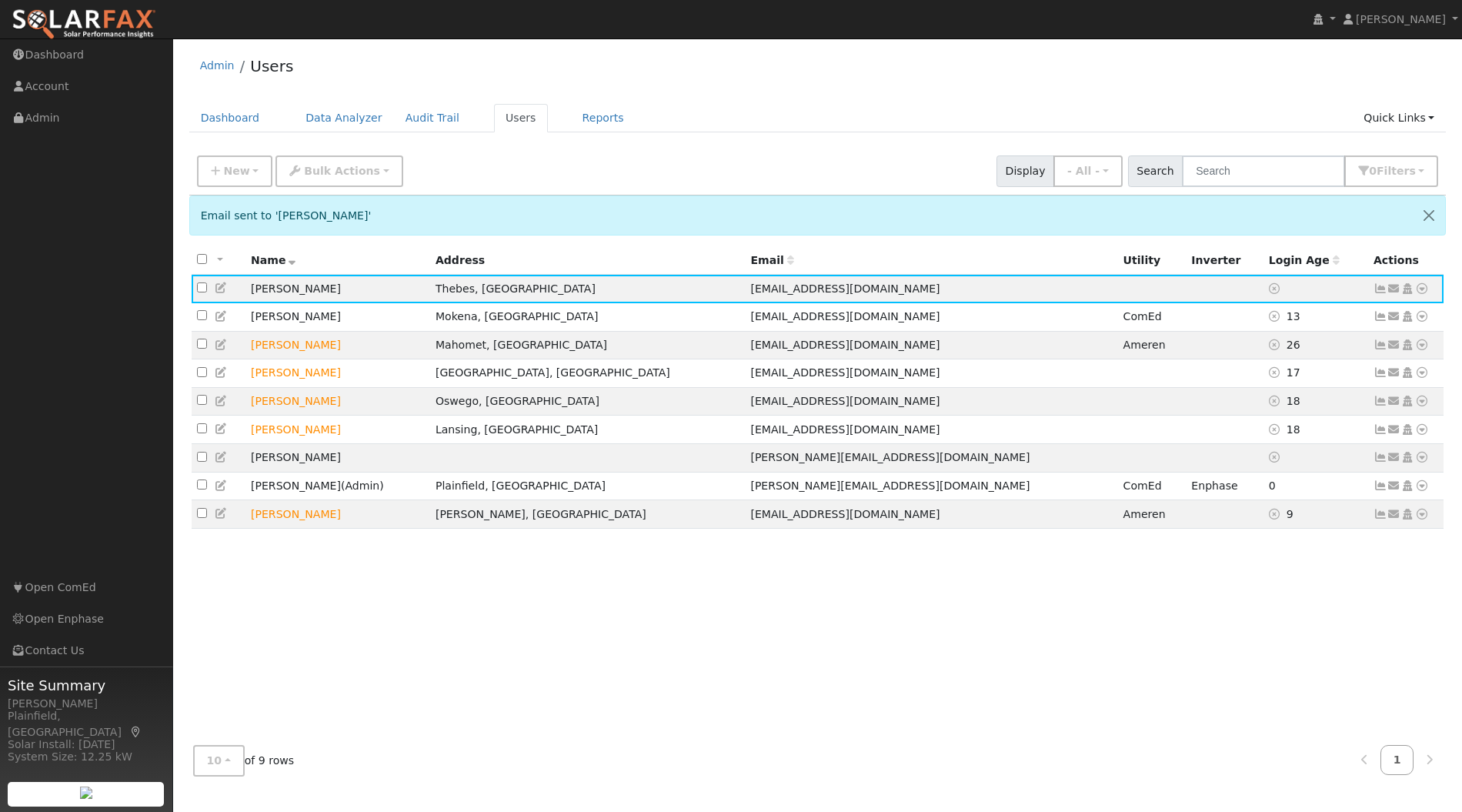
click at [1419, 406] on icon at bounding box center [1423, 401] width 14 height 10
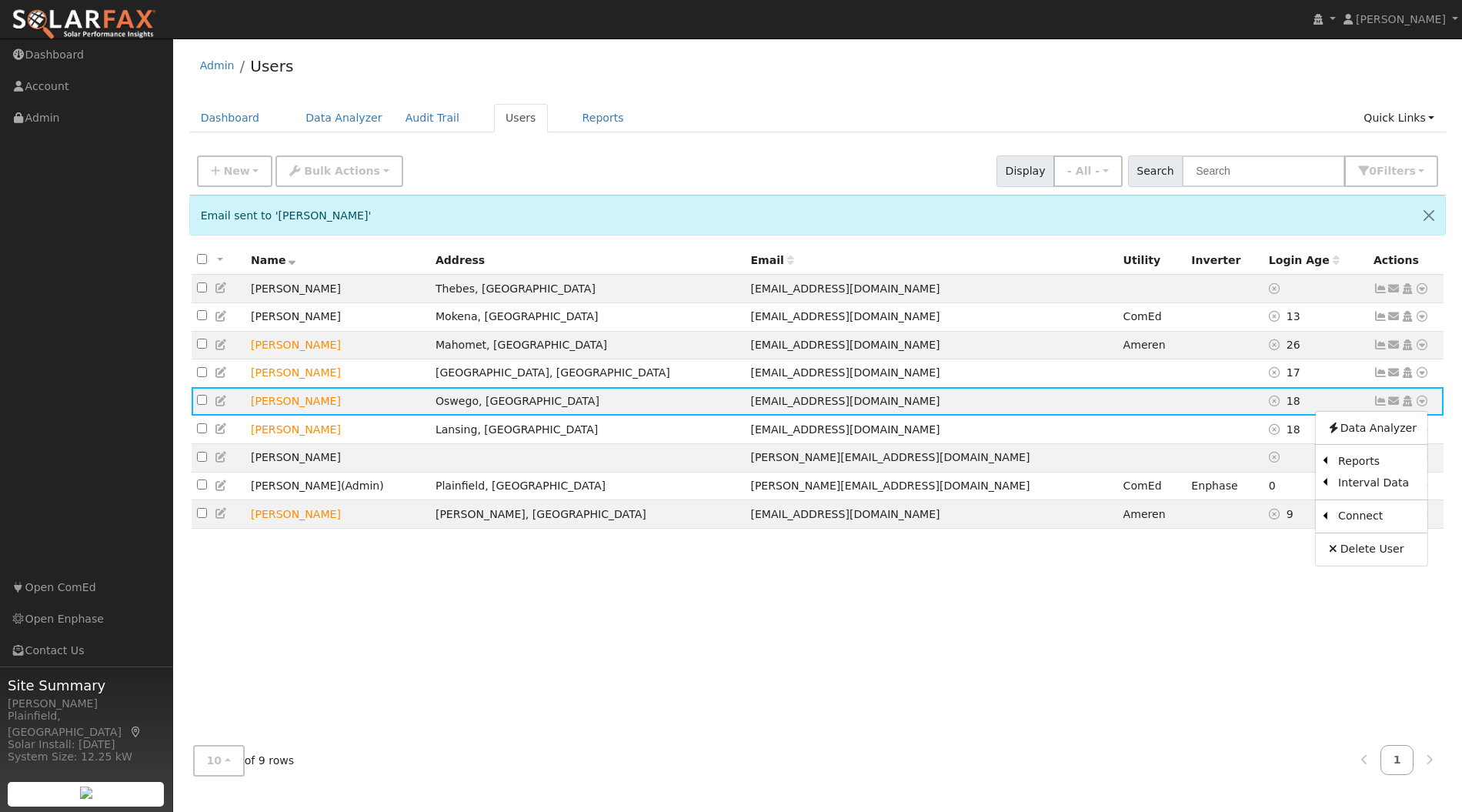
click at [0, 0] on link "Energy Audit" at bounding box center [0, 0] width 0 height 0
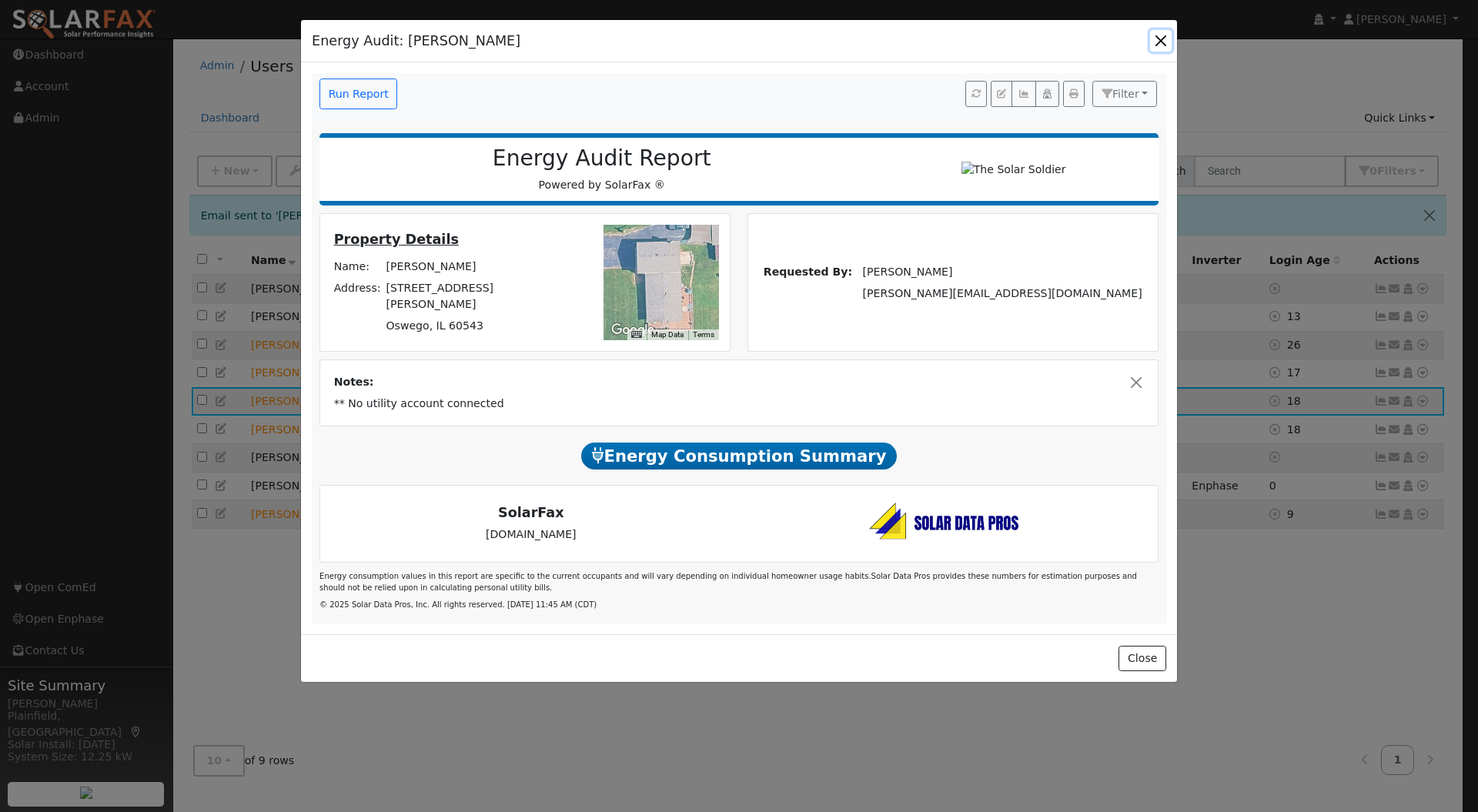
click at [1164, 36] on button "button" at bounding box center [1161, 40] width 22 height 22
